Goal: Check status: Check status

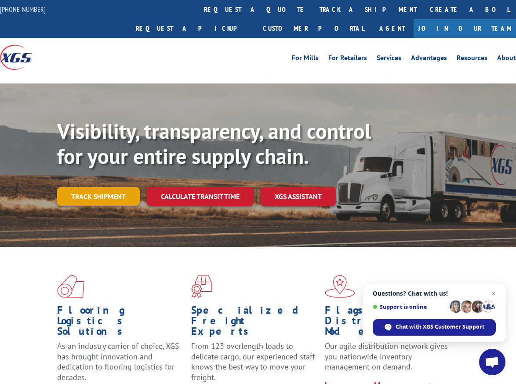
click at [117, 187] on link "Track shipment" at bounding box center [98, 196] width 83 height 18
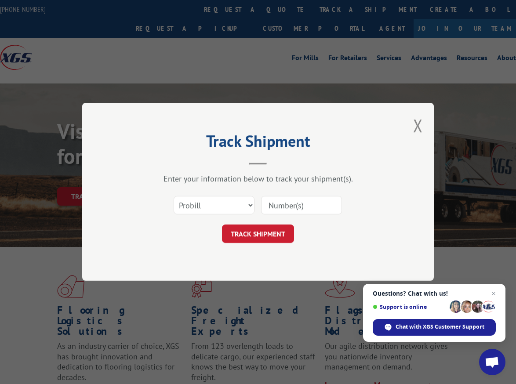
click at [307, 205] on input at bounding box center [301, 206] width 81 height 18
paste input "17605041"
type input "17605041"
click at [267, 242] on button "TRACK SHIPMENT" at bounding box center [258, 234] width 72 height 18
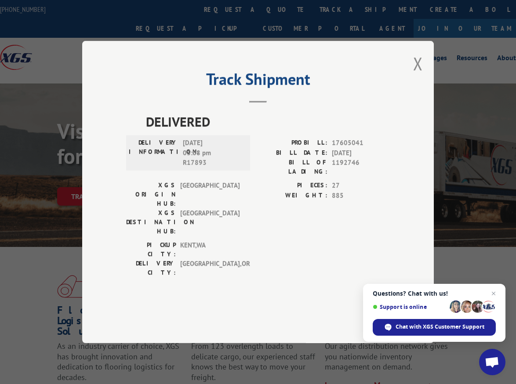
click at [340, 148] on span "17605041" at bounding box center [361, 143] width 58 height 10
copy span "17605041"
click at [356, 148] on span "17605041" at bounding box center [361, 143] width 58 height 10
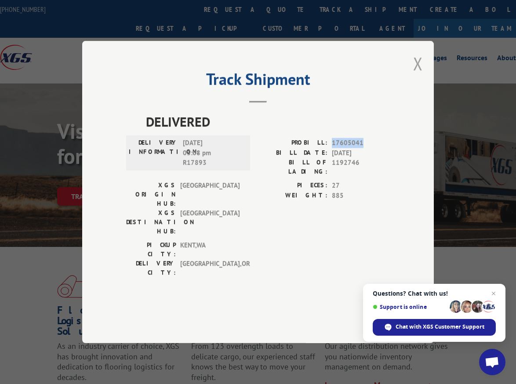
click at [419, 75] on button "Close modal" at bounding box center [419, 63] width 10 height 23
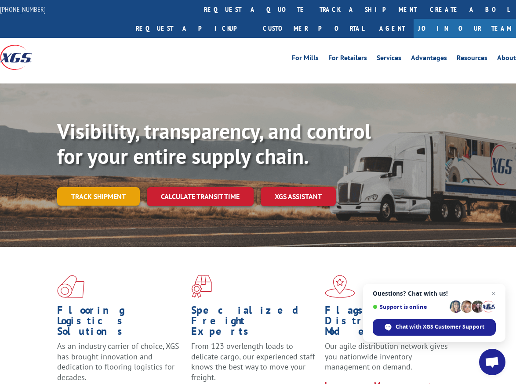
click at [112, 187] on link "Track shipment" at bounding box center [98, 196] width 83 height 18
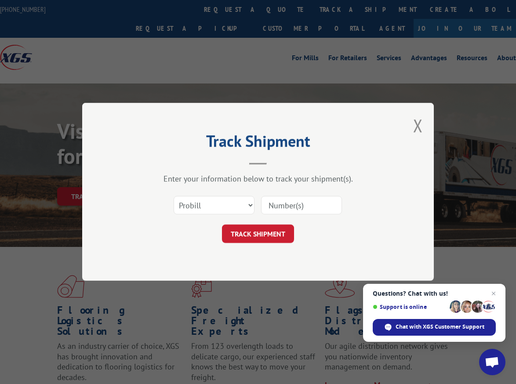
click at [279, 203] on input at bounding box center [301, 206] width 81 height 18
paste input "00293623"
type input "00293623"
click at [230, 205] on select "Select category... Probill BOL PO" at bounding box center [214, 206] width 81 height 18
select select "bol"
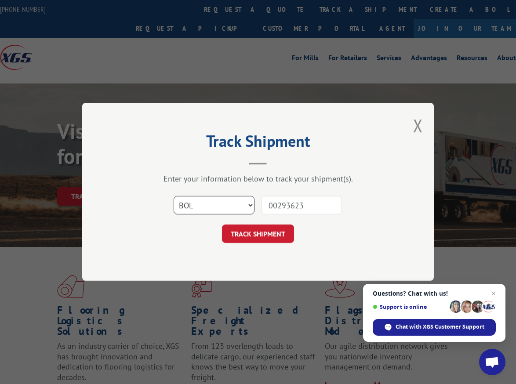
click at [174, 197] on select "Select category... Probill BOL PO" at bounding box center [214, 206] width 81 height 18
click at [246, 234] on button "TRACK SHIPMENT" at bounding box center [258, 234] width 72 height 18
